Goal: Navigation & Orientation: Find specific page/section

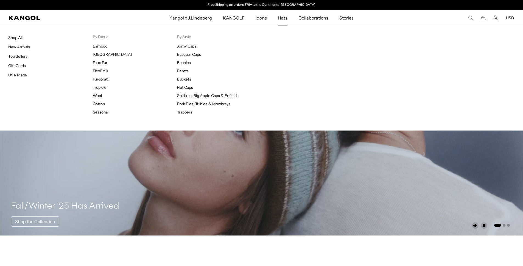
click at [283, 21] on span "Hats" at bounding box center [283, 18] width 10 height 16
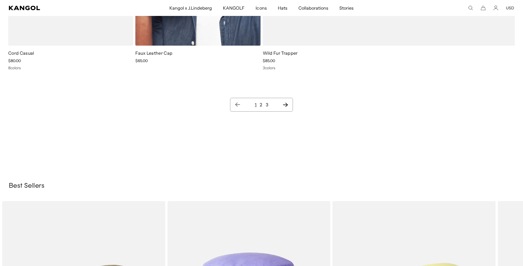
scroll to position [7417, 0]
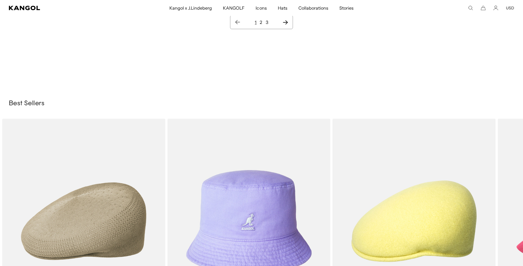
click at [288, 25] on icon "Next page" at bounding box center [286, 22] width 6 height 5
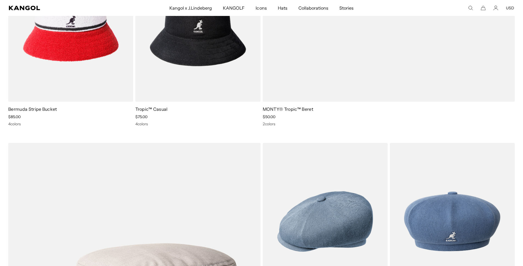
scroll to position [2719, 0]
